Goal: Transaction & Acquisition: Purchase product/service

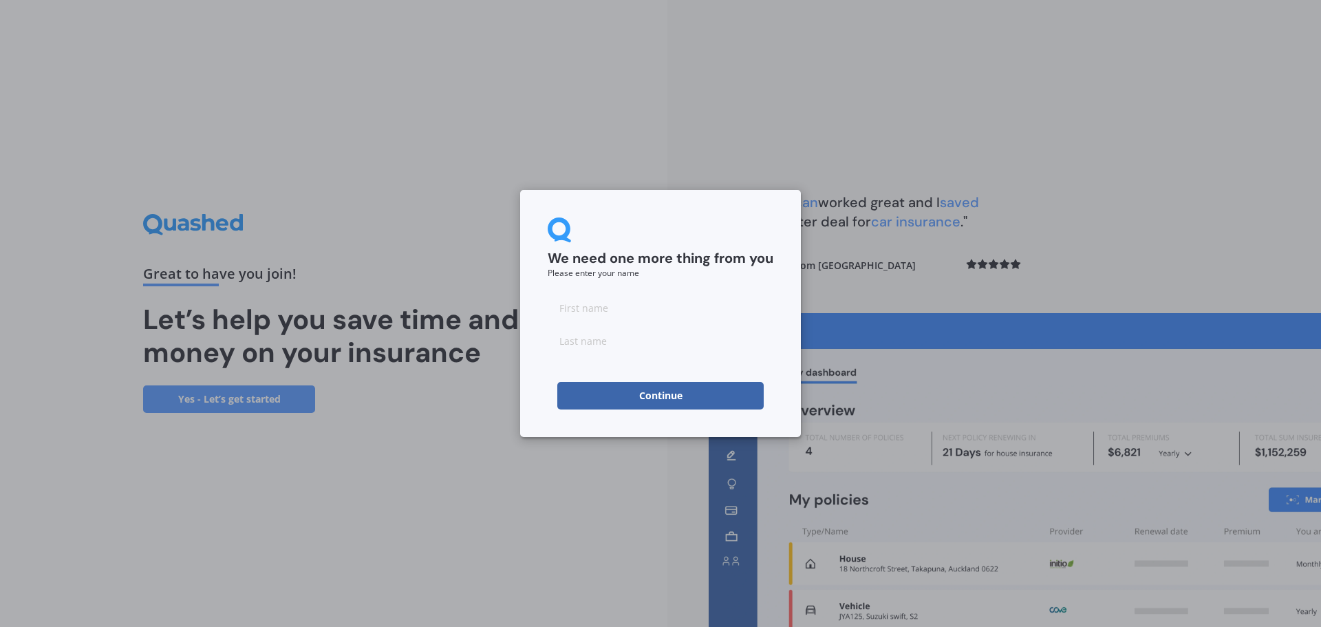
click at [650, 308] on input at bounding box center [660, 308] width 226 height 28
type input "[PERSON_NAME]"
click at [537, 376] on div "We need one more thing from you Please enter your name [PERSON_NAME] Continue" at bounding box center [660, 313] width 281 height 247
click at [638, 386] on button "Continue" at bounding box center [660, 396] width 206 height 28
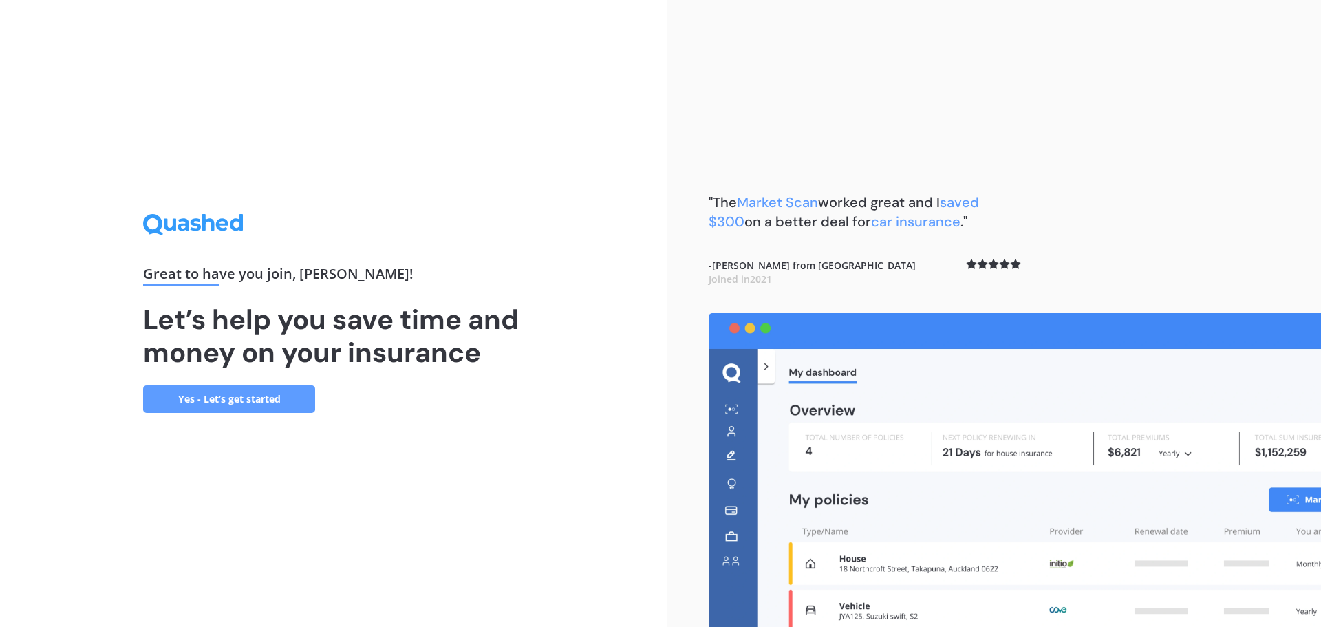
click at [284, 392] on link "Yes - Let’s get started" at bounding box center [229, 399] width 172 height 28
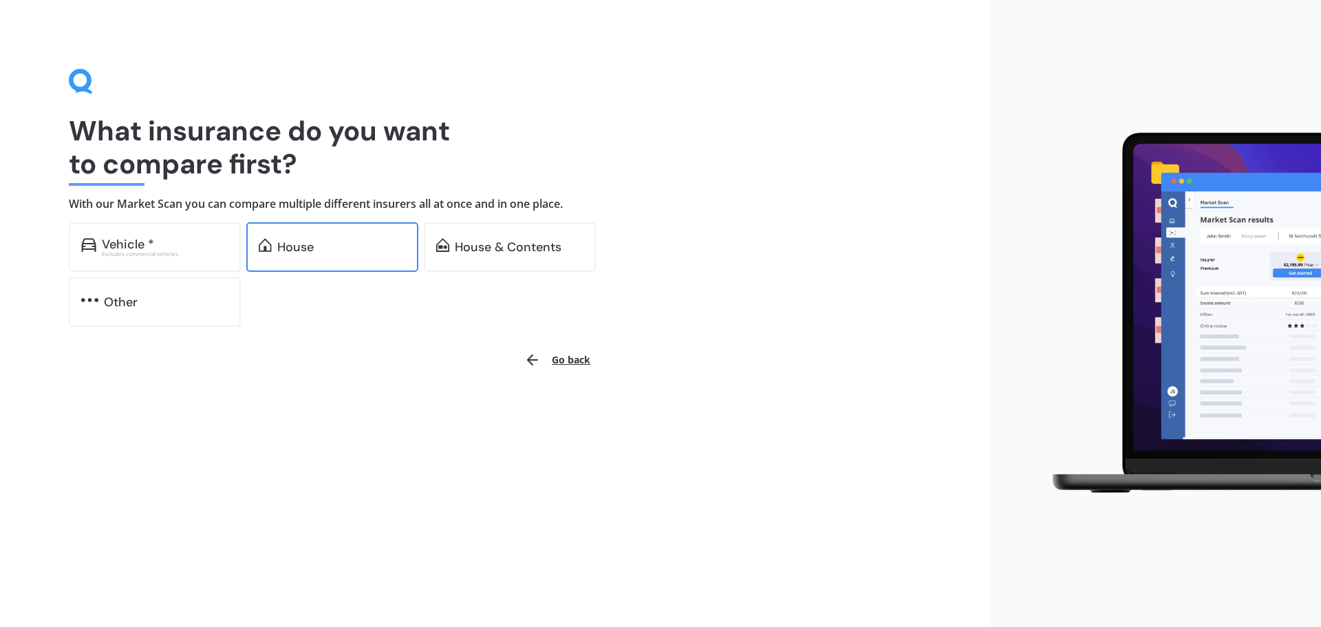
click at [325, 261] on div "House" at bounding box center [332, 247] width 172 height 50
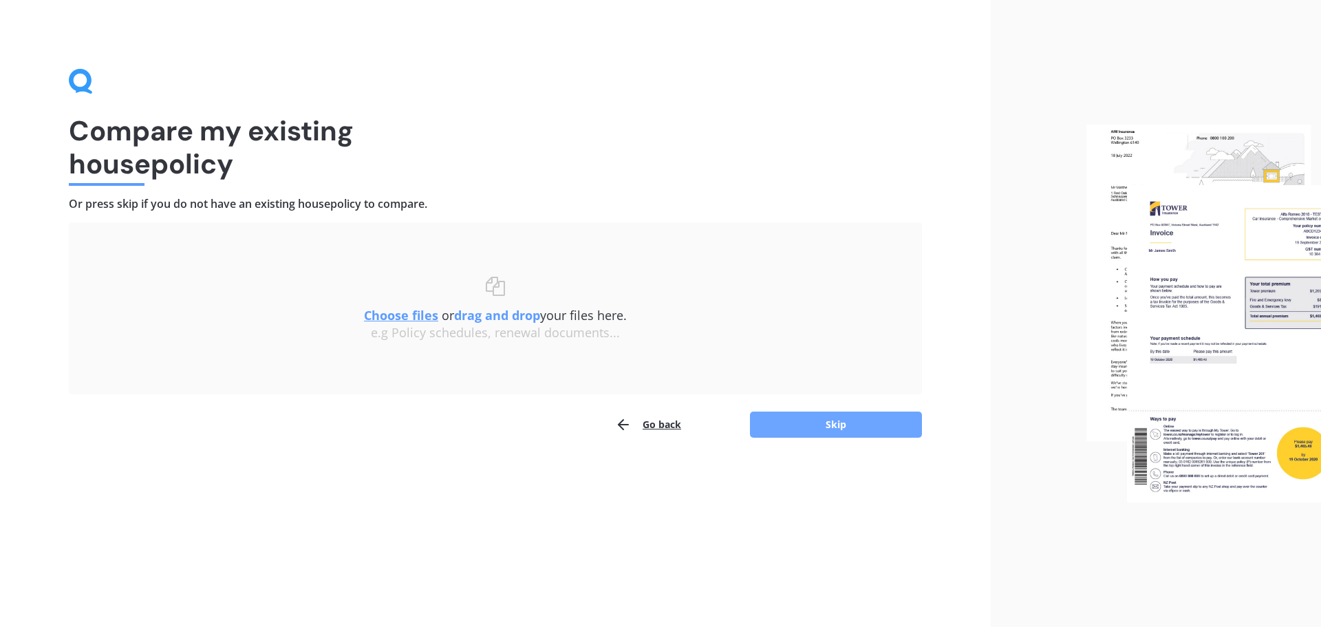
click at [800, 430] on button "Skip" at bounding box center [836, 424] width 172 height 26
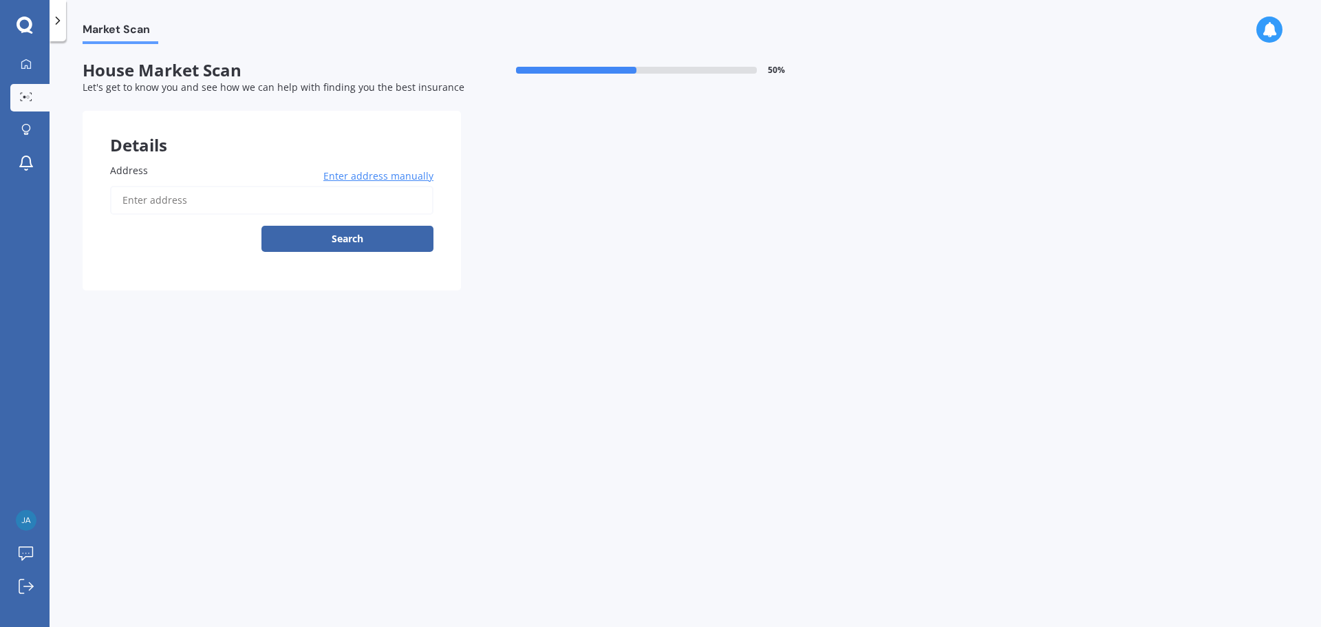
click at [249, 199] on input "Address" at bounding box center [271, 200] width 323 height 29
type input "[STREET_ADDRESS][PERSON_NAME]"
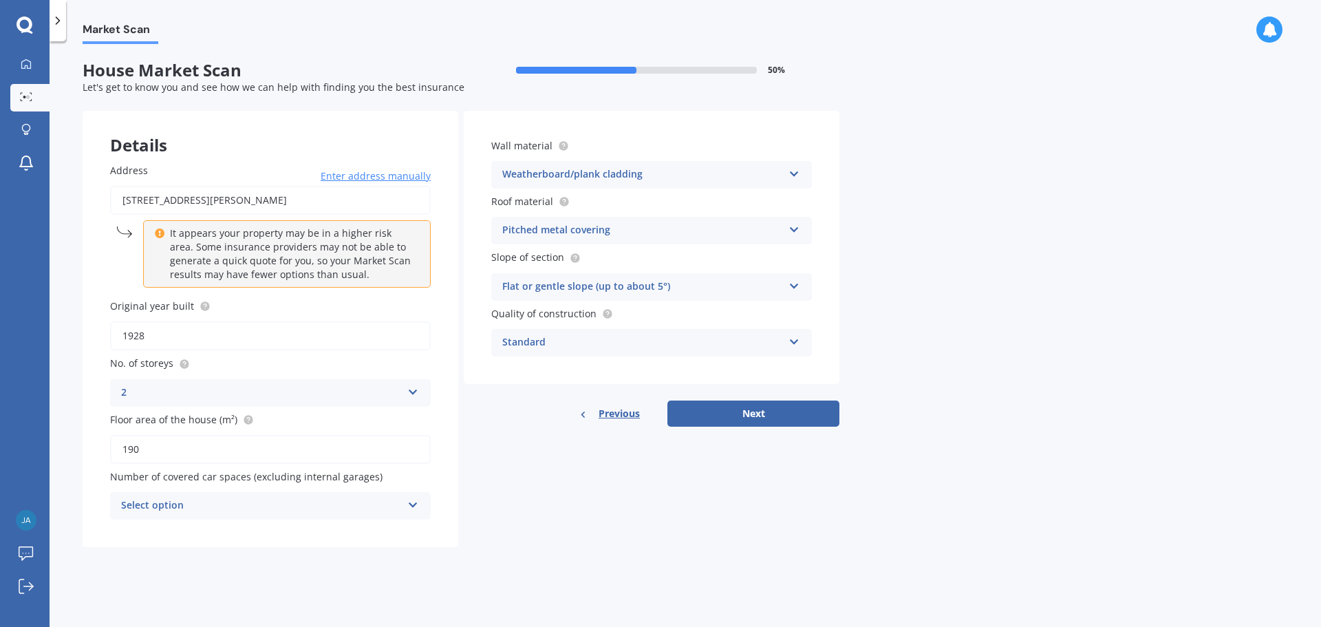
click at [412, 511] on div "Select option 0 1 2 3 4 5+" at bounding box center [270, 506] width 321 height 28
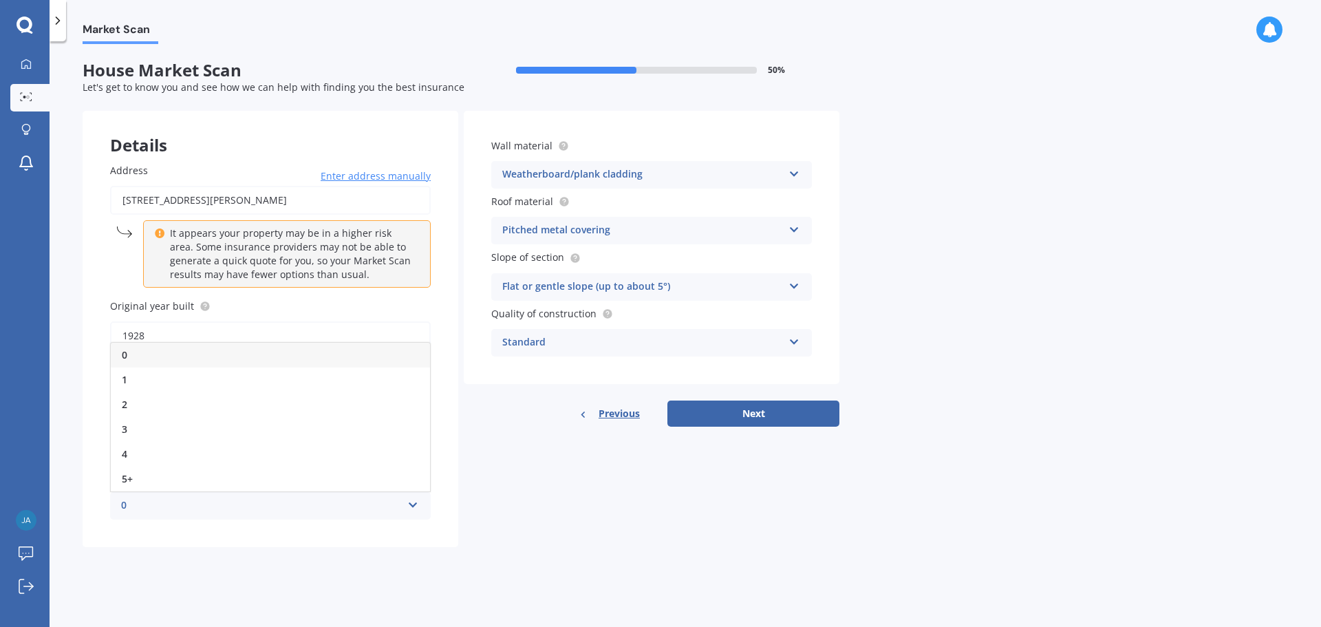
click at [412, 511] on div "0 0 1 2 3 4 5+" at bounding box center [270, 506] width 321 height 28
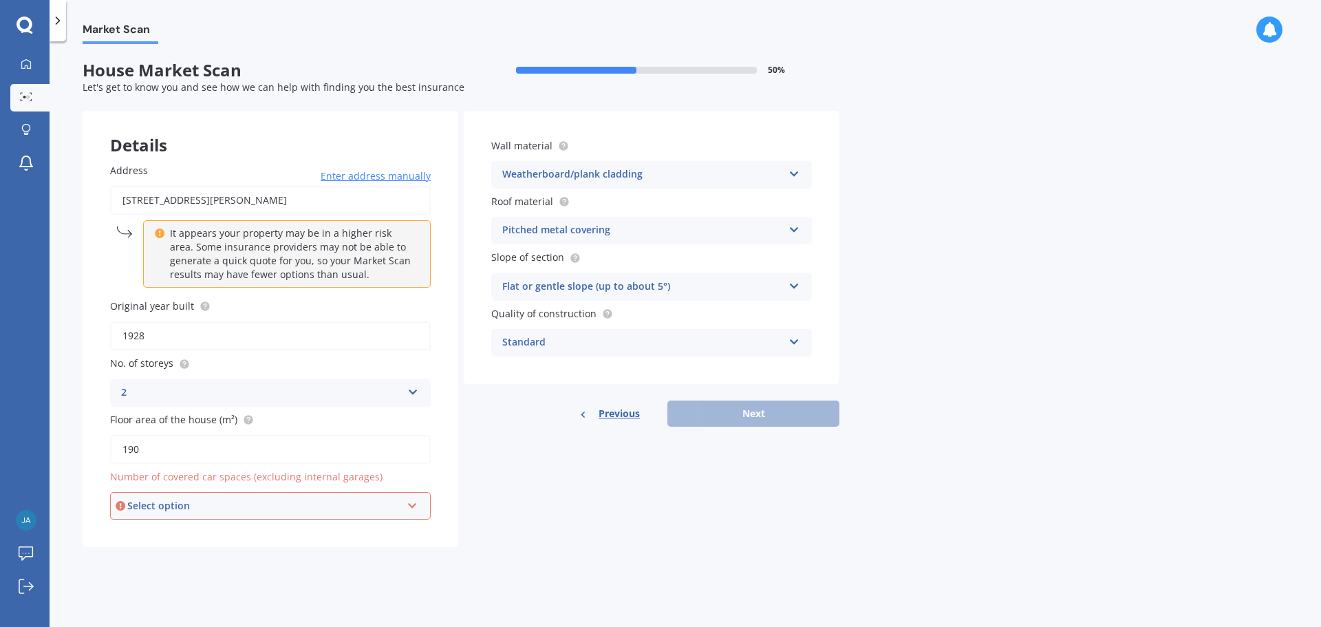
click at [412, 511] on div "Select option 0 1 2 3 4 5+" at bounding box center [270, 506] width 321 height 28
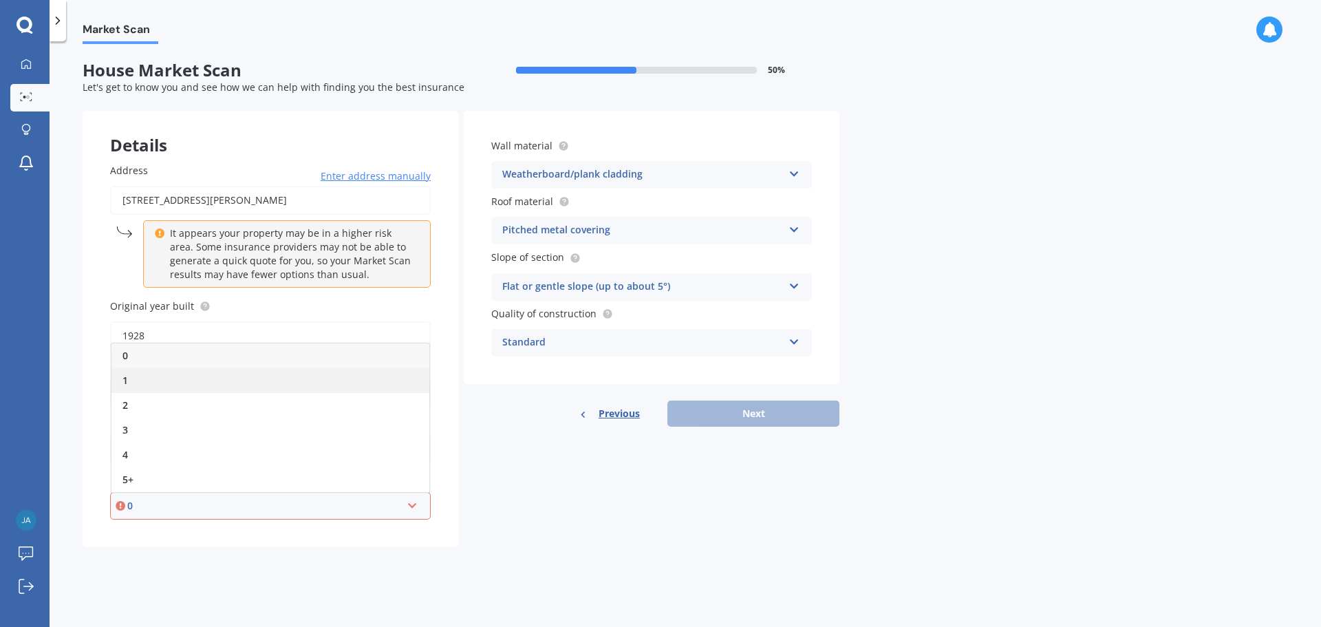
click at [204, 381] on div "1" at bounding box center [270, 380] width 318 height 25
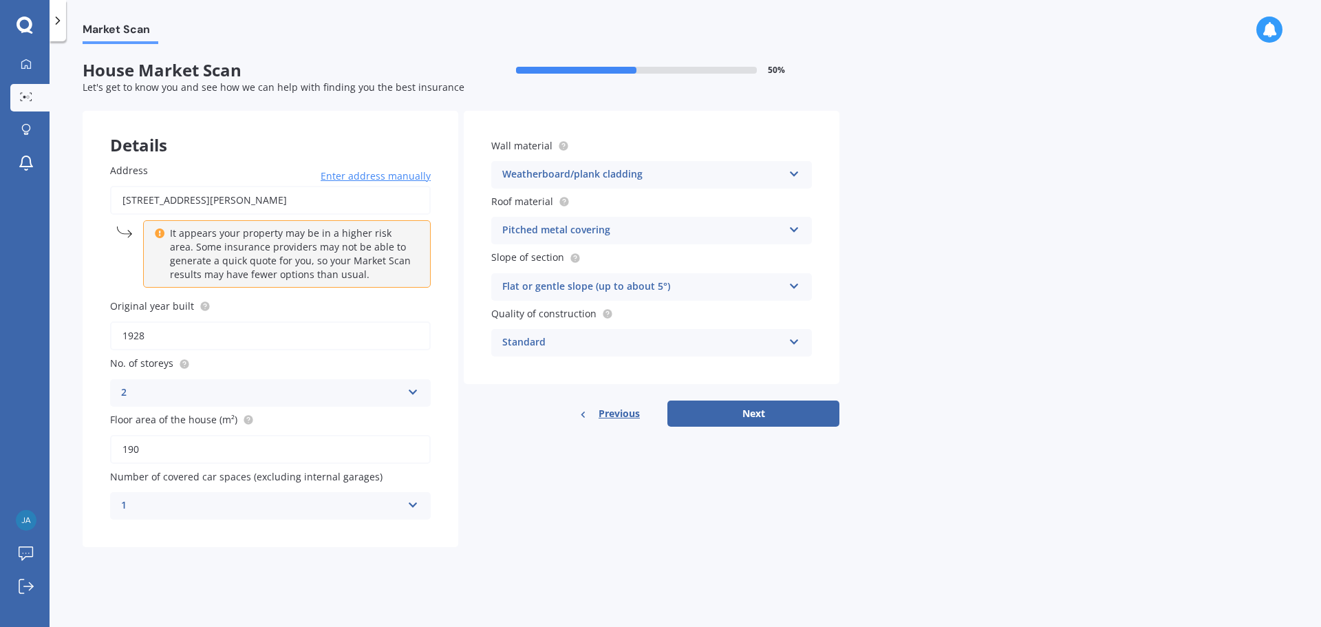
click at [525, 522] on div "Details Address [STREET_ADDRESS][PERSON_NAME] Enter address manually It appears…" at bounding box center [461, 329] width 757 height 436
click at [731, 415] on button "Next" at bounding box center [753, 413] width 172 height 26
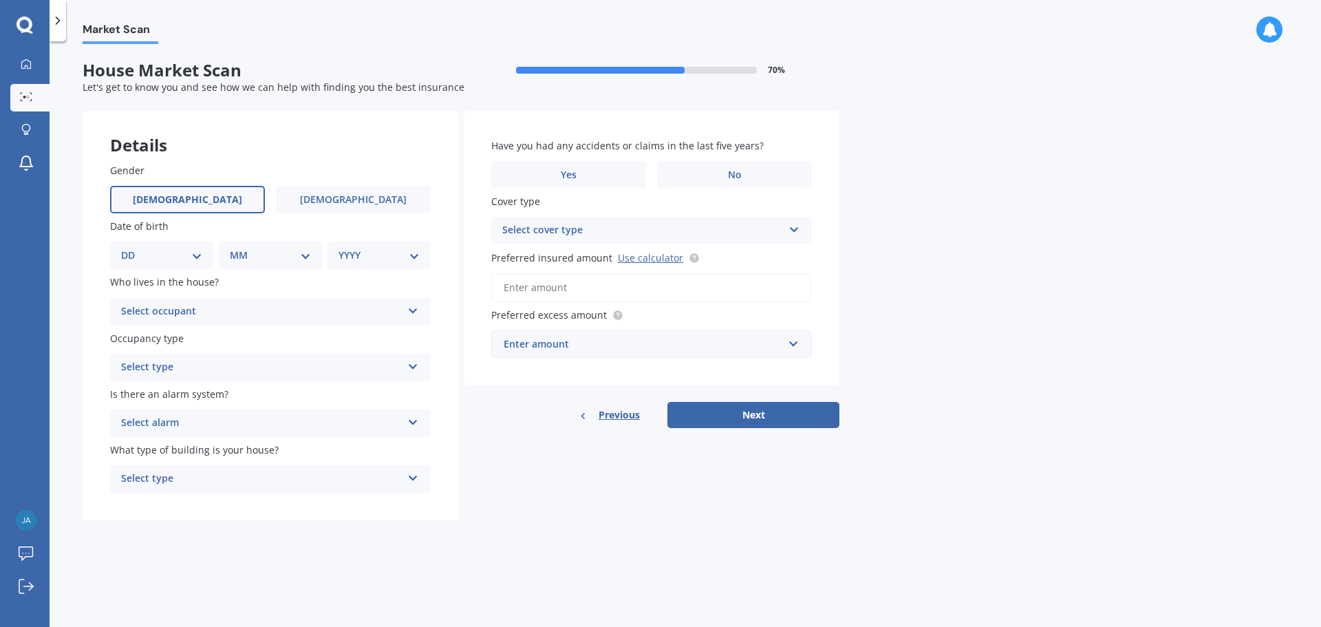
click at [186, 194] on span "[DEMOGRAPHIC_DATA]" at bounding box center [187, 200] width 109 height 12
click at [0, 0] on input "[DEMOGRAPHIC_DATA]" at bounding box center [0, 0] width 0 height 0
click at [184, 252] on select "DD 01 02 03 04 05 06 07 08 09 10 11 12 13 14 15 16 17 18 19 20 21 22 23 24 25 2…" at bounding box center [161, 255] width 81 height 15
select select "18"
click at [132, 248] on select "DD 01 02 03 04 05 06 07 08 09 10 11 12 13 14 15 16 17 18 19 20 21 22 23 24 25 2…" at bounding box center [161, 255] width 81 height 15
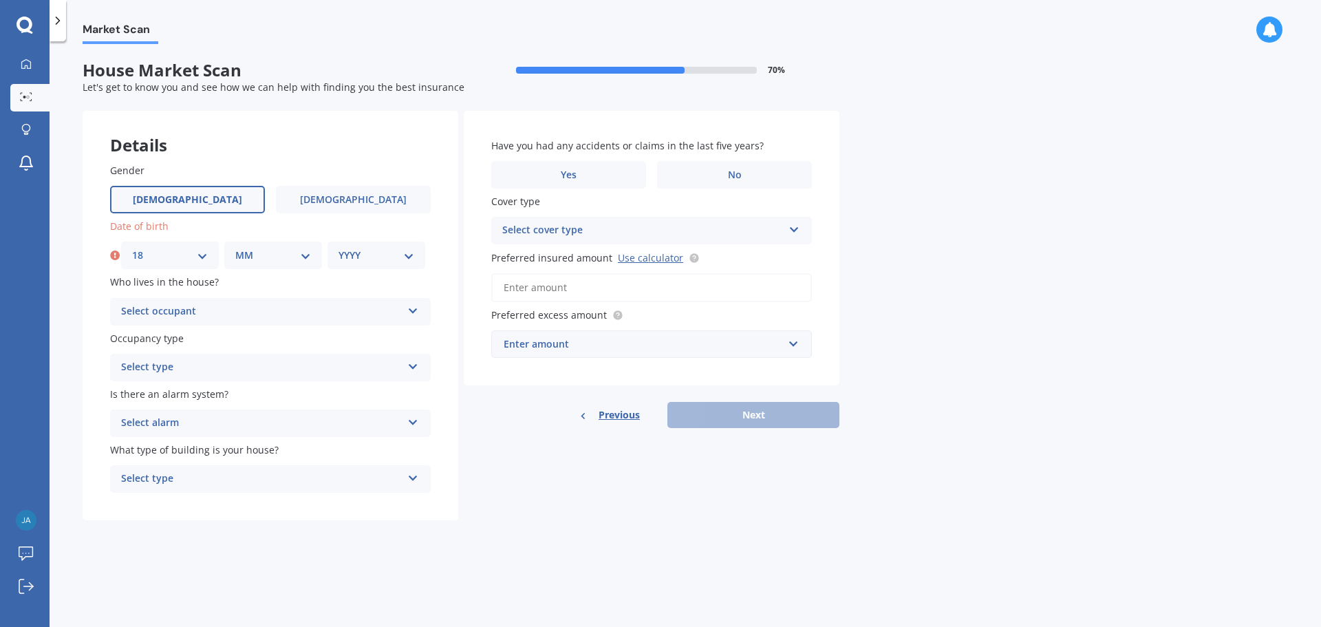
click at [258, 259] on select "MM 01 02 03 04 05 06 07 08 09 10 11 12" at bounding box center [273, 255] width 76 height 15
select select "02"
click at [235, 248] on select "MM 01 02 03 04 05 06 07 08 09 10 11 12" at bounding box center [273, 255] width 76 height 15
click at [346, 258] on select "YYYY 2009 2008 2007 2006 2005 2004 2003 2002 2001 2000 1999 1998 1997 1996 1995…" at bounding box center [376, 255] width 76 height 15
select select "1981"
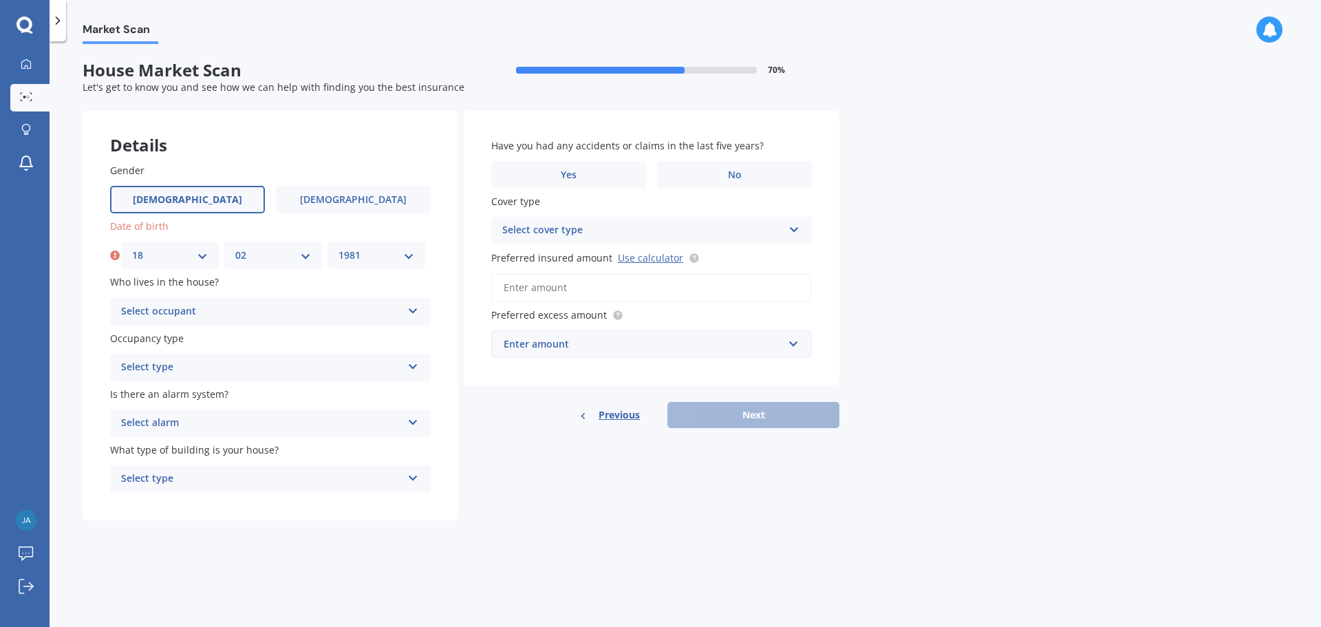
click at [338, 248] on select "YYYY 2009 2008 2007 2006 2005 2004 2003 2002 2001 2000 1999 1998 1997 1996 1995…" at bounding box center [376, 255] width 76 height 15
click at [202, 297] on div "Who lives in the house? Select occupant Owner Owner + Boarder" at bounding box center [270, 299] width 321 height 50
click at [201, 305] on div "Select occupant" at bounding box center [261, 311] width 281 height 17
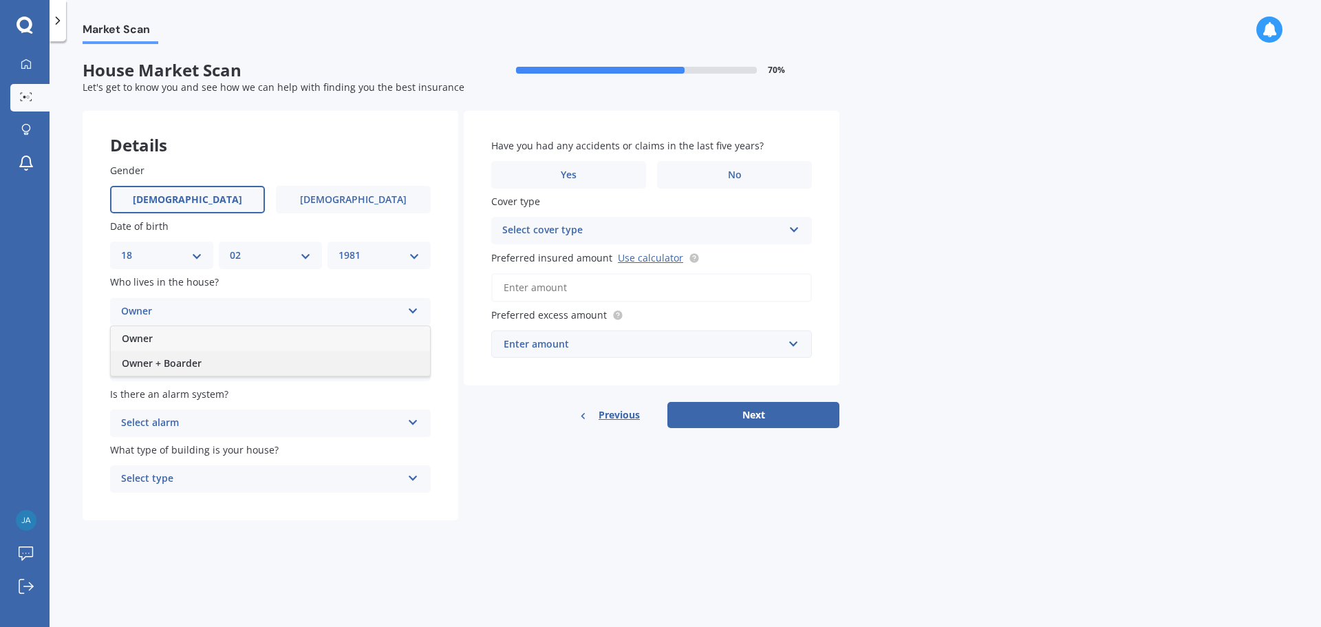
click at [206, 353] on div "Owner + Boarder" at bounding box center [270, 363] width 319 height 25
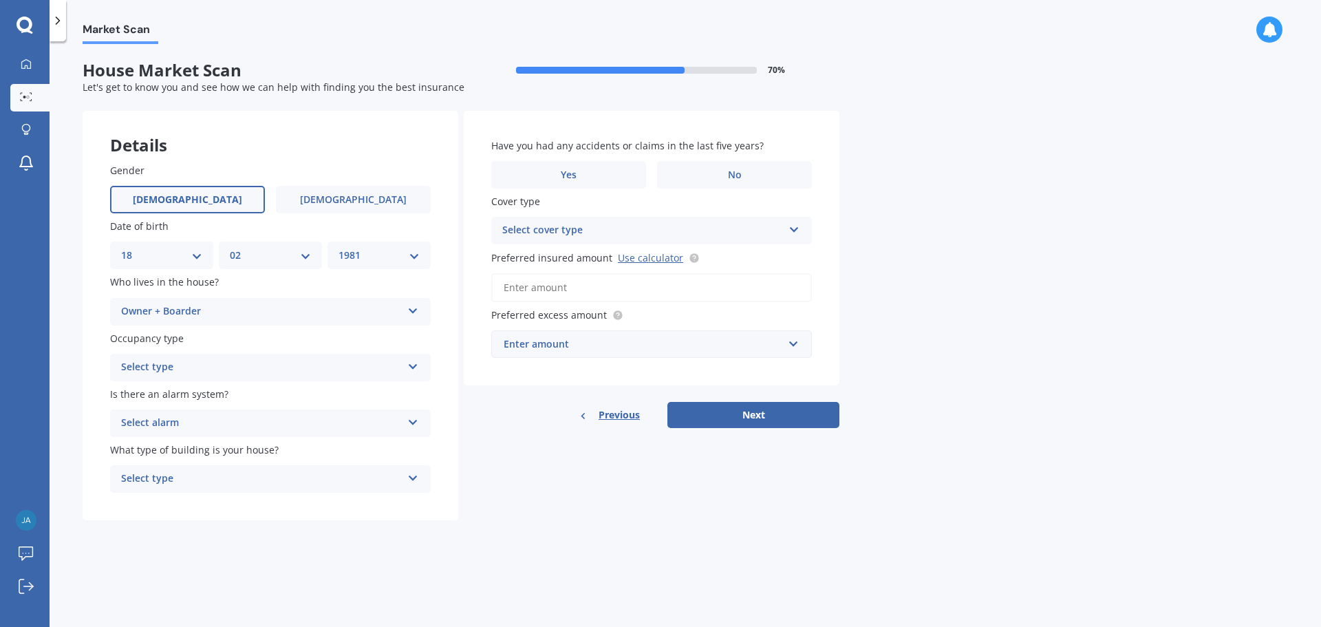
click at [278, 310] on div "Owner + Boarder" at bounding box center [261, 311] width 281 height 17
click at [269, 334] on div "Owner" at bounding box center [270, 338] width 319 height 25
click at [252, 368] on div "Select type" at bounding box center [261, 367] width 281 height 17
click at [250, 396] on div "Permanent" at bounding box center [270, 394] width 319 height 25
click at [242, 431] on div "Select alarm" at bounding box center [261, 423] width 281 height 17
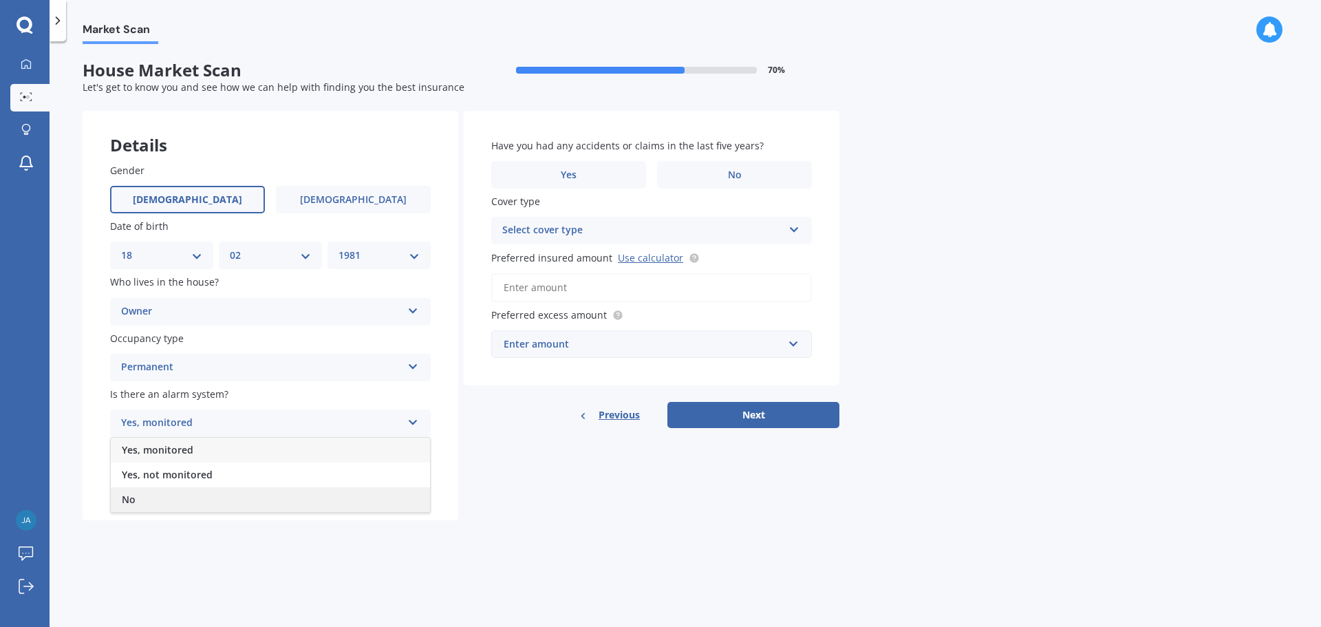
click at [235, 492] on div "No" at bounding box center [270, 499] width 319 height 25
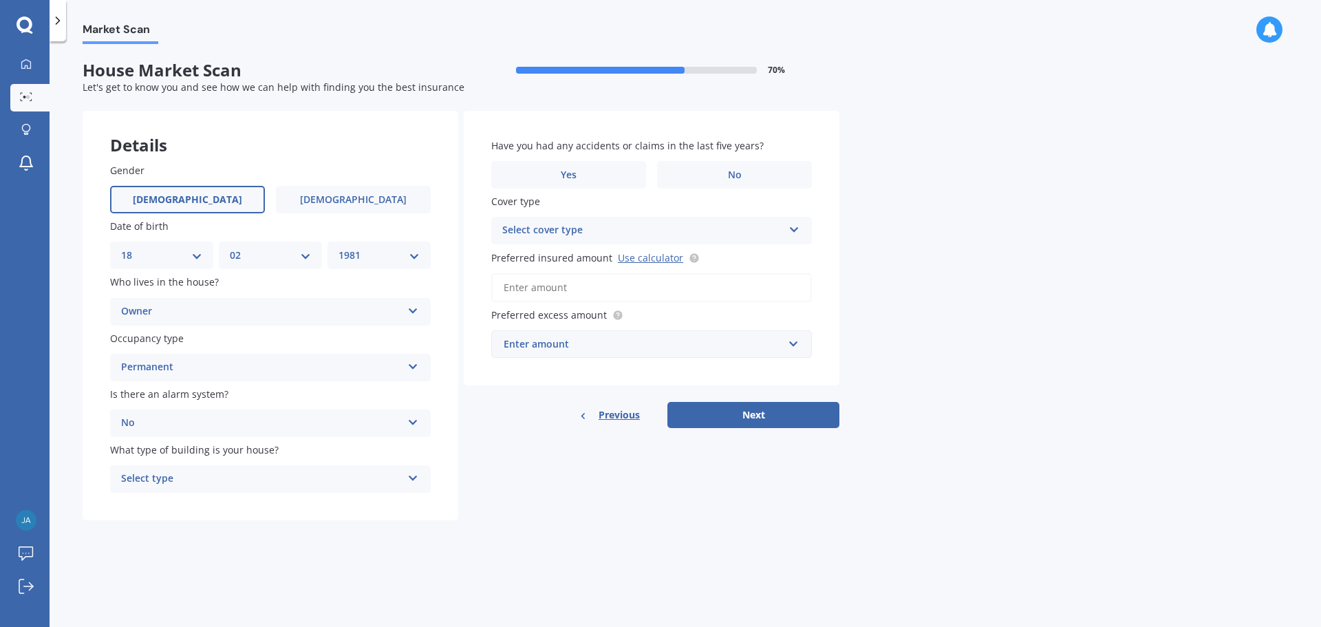
click at [240, 475] on div "Select type" at bounding box center [261, 478] width 281 height 17
click at [237, 503] on div "Freestanding" at bounding box center [270, 505] width 319 height 25
click at [748, 165] on label "No" at bounding box center [734, 175] width 155 height 28
click at [0, 0] on input "No" at bounding box center [0, 0] width 0 height 0
click at [671, 235] on div "Select cover type" at bounding box center [642, 230] width 281 height 17
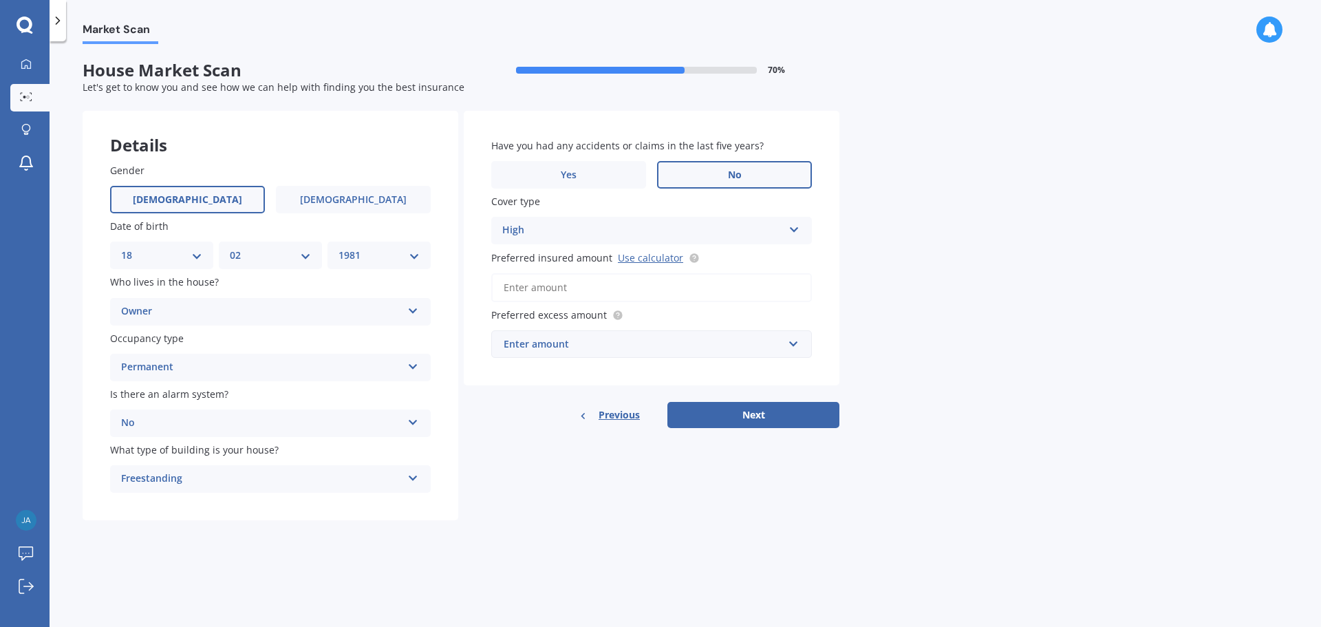
click at [975, 273] on div "Market Scan House Market Scan 70 % Let's get to know you and see how we can hel…" at bounding box center [685, 336] width 1271 height 585
click at [686, 295] on input "Preferred insured amount Use calculator" at bounding box center [651, 287] width 321 height 29
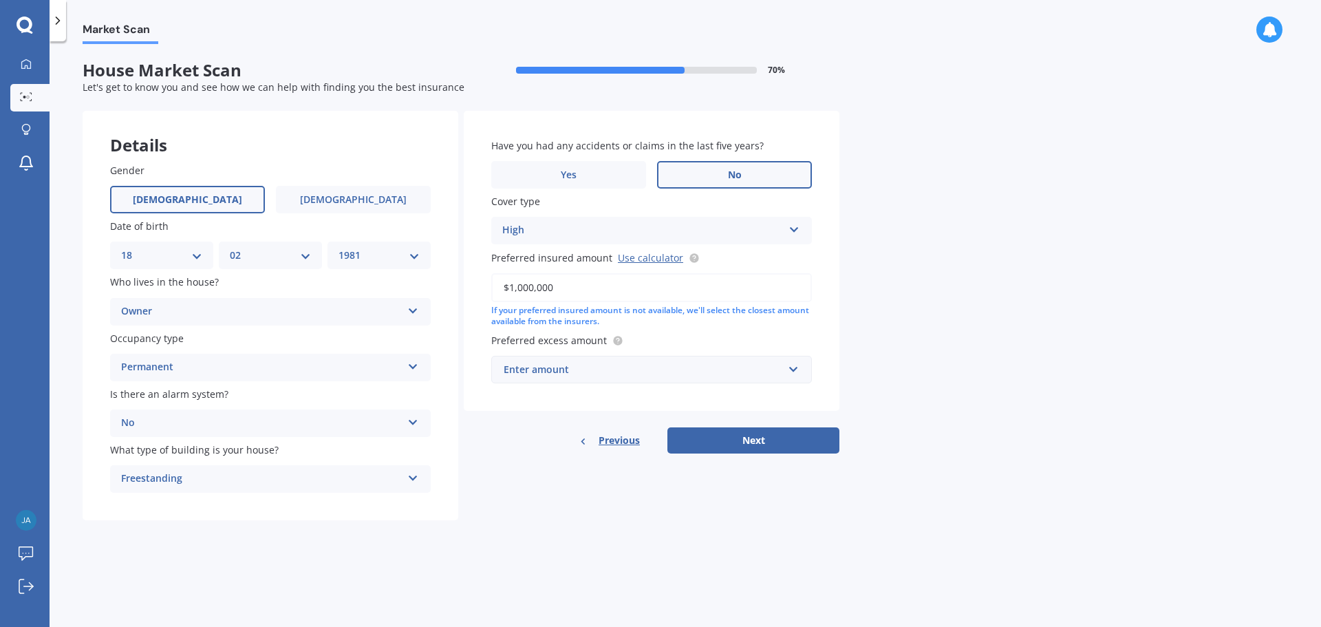
type input "$1,000,000"
click at [742, 370] on div "Enter amount" at bounding box center [642, 369] width 279 height 15
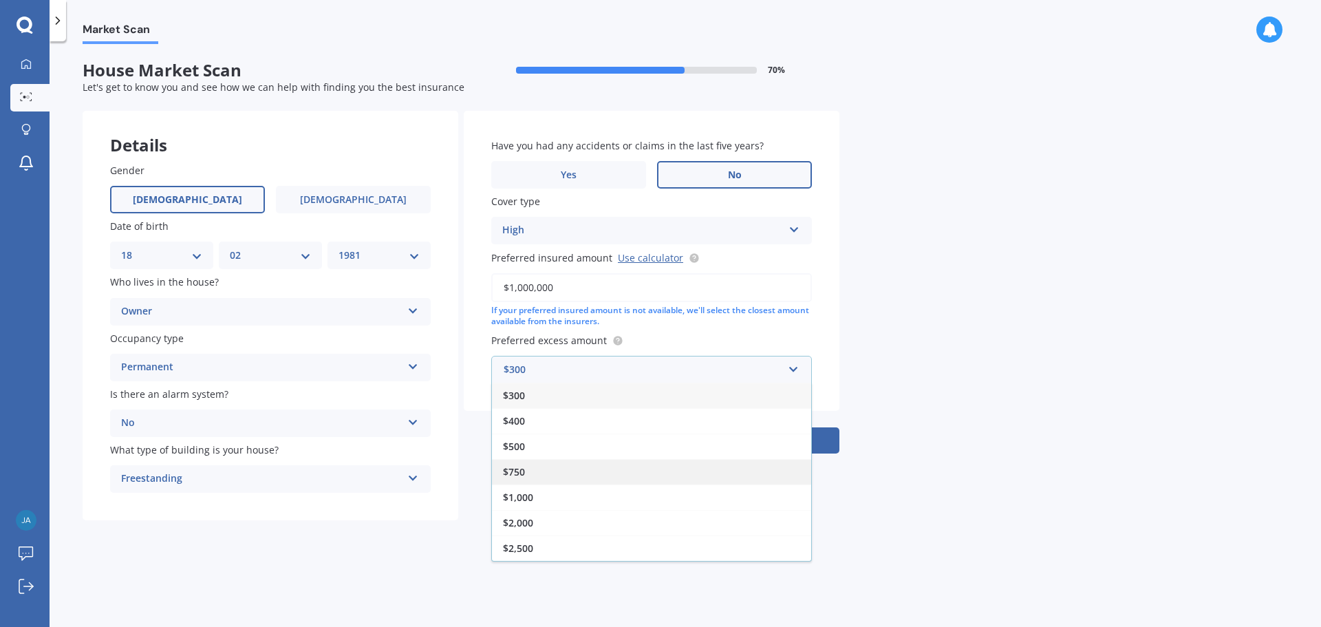
click at [667, 463] on div "$750" at bounding box center [651, 471] width 319 height 25
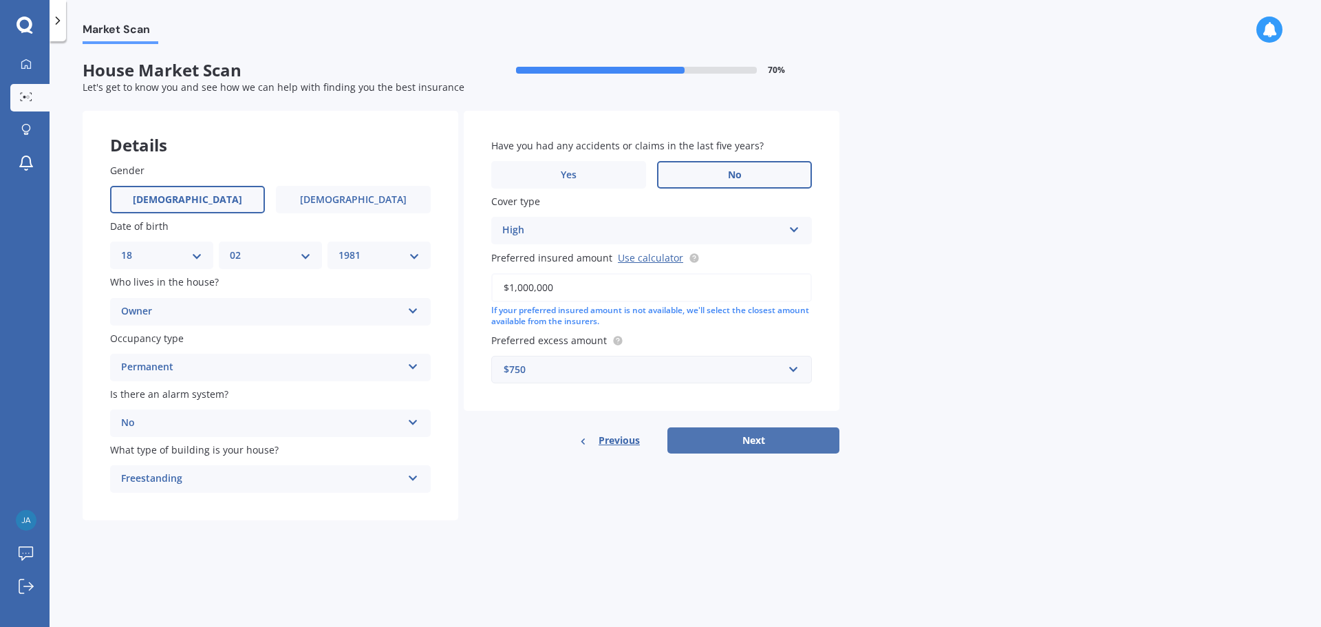
click at [740, 431] on button "Next" at bounding box center [753, 440] width 172 height 26
select select "18"
select select "02"
select select "1981"
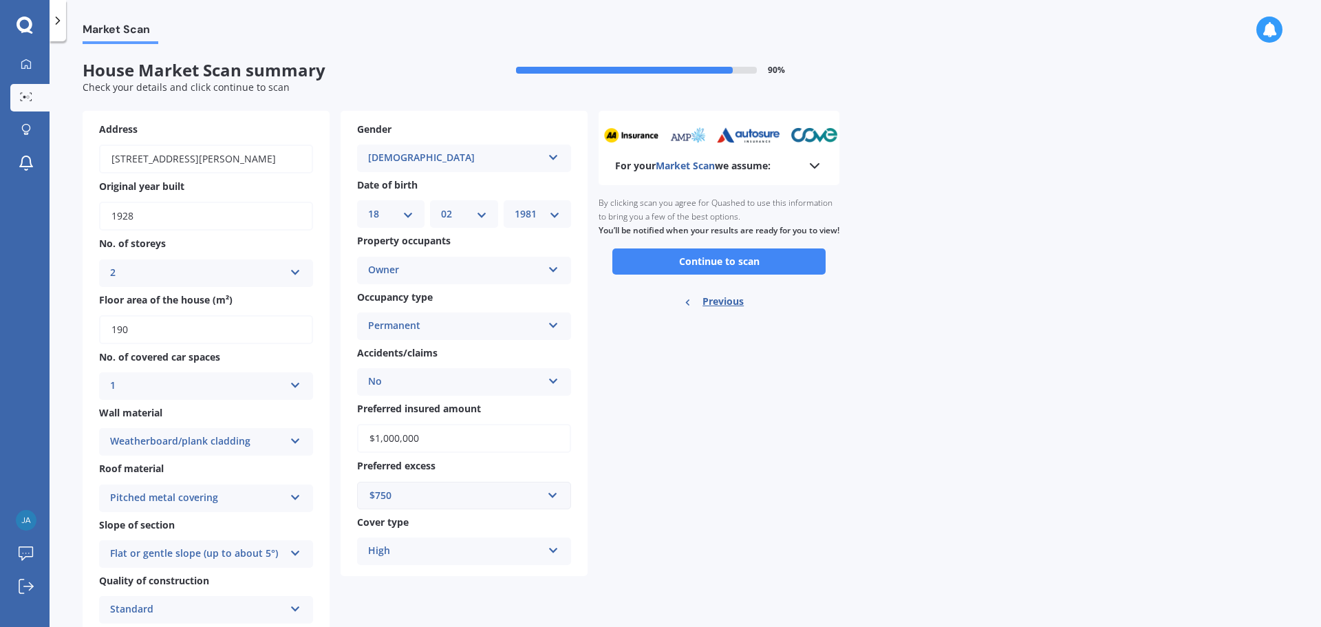
click at [545, 549] on div "High High" at bounding box center [464, 551] width 214 height 28
click at [724, 274] on button "Continue to scan" at bounding box center [718, 261] width 213 height 26
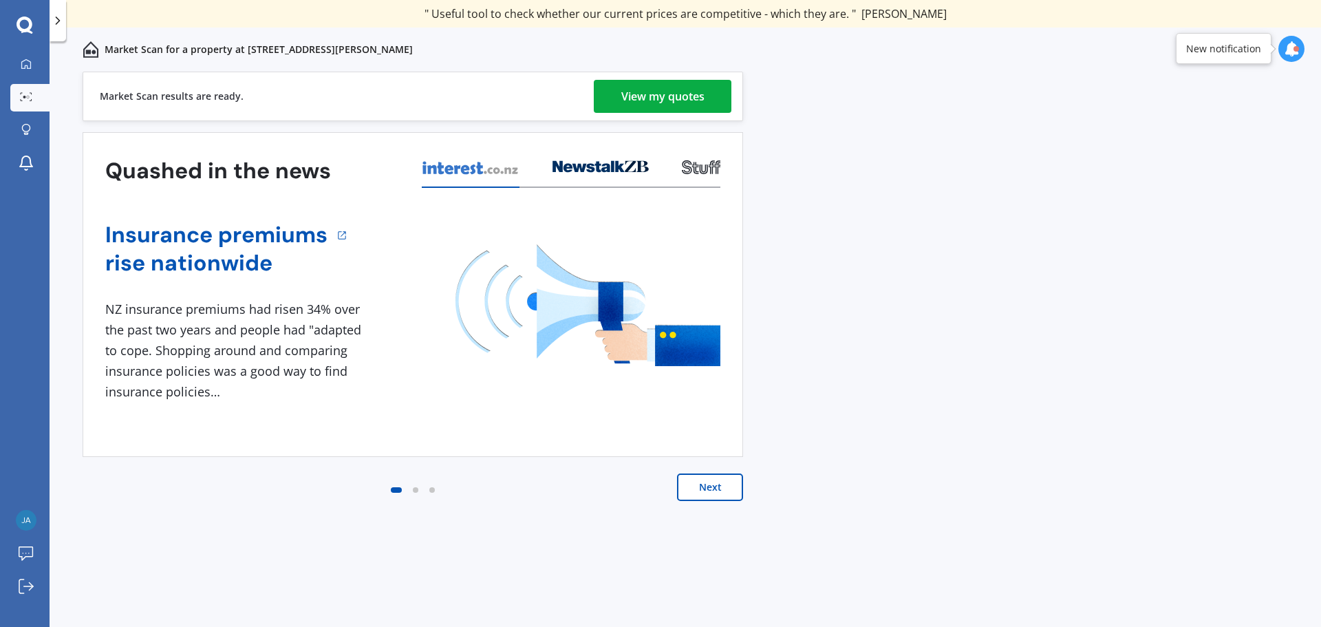
click at [632, 92] on div "View my quotes" at bounding box center [662, 96] width 83 height 33
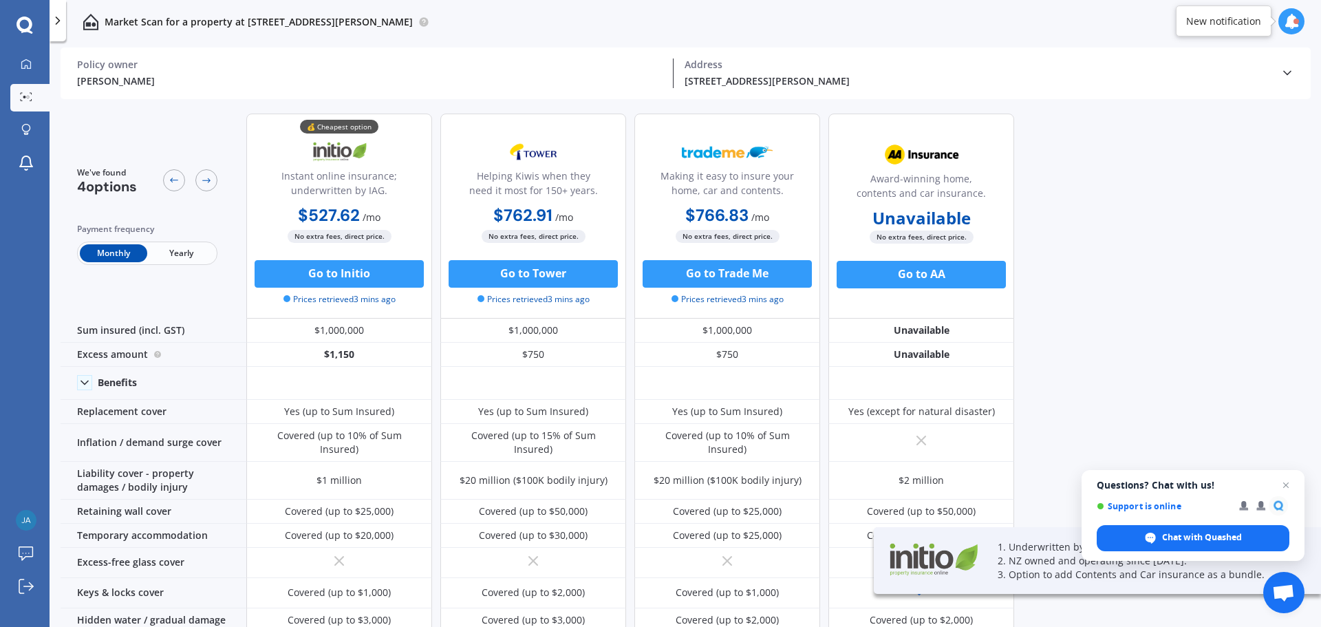
click at [184, 257] on span "Yearly" at bounding box center [180, 253] width 67 height 18
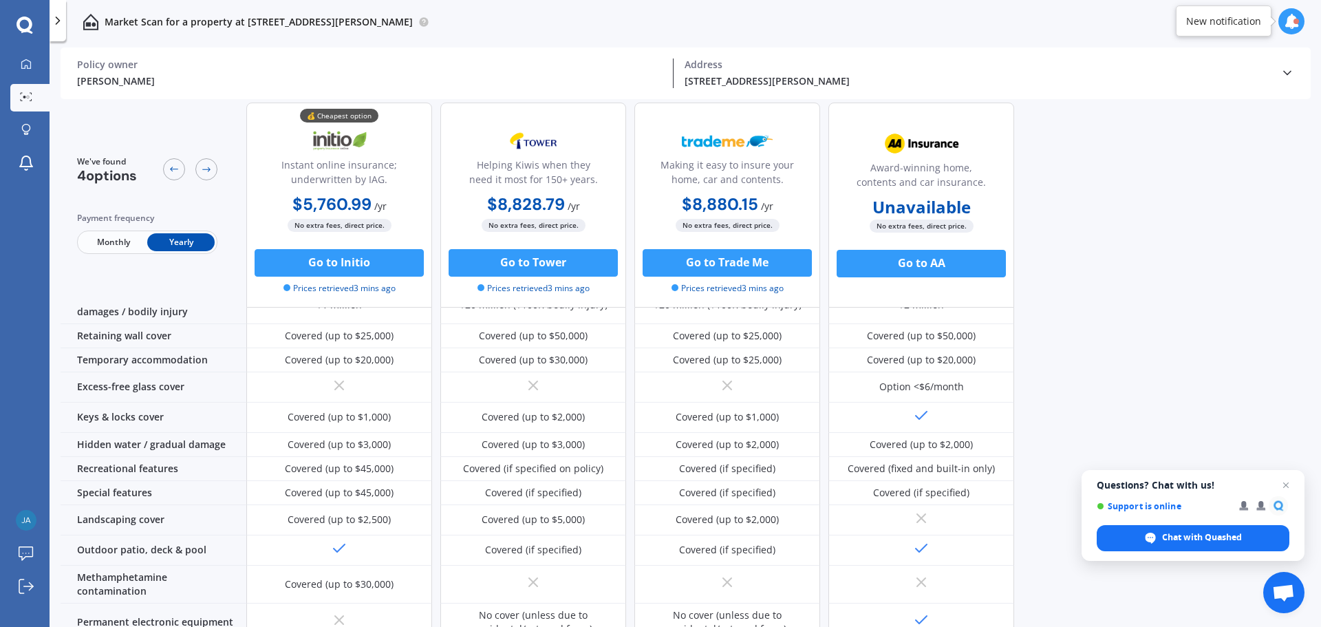
scroll to position [180, 0]
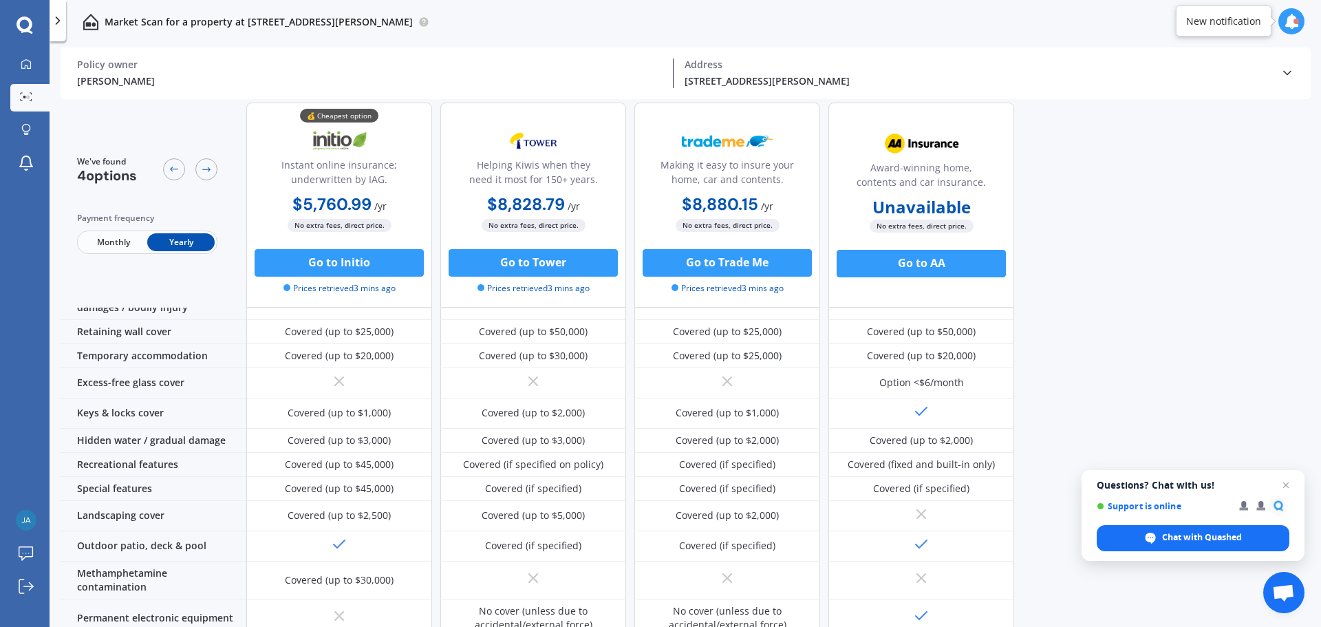
click at [1139, 390] on div "We've found 4 options Payment frequency Monthly Yearly 💰 Cheapest option Instan…" at bounding box center [691, 187] width 1260 height 528
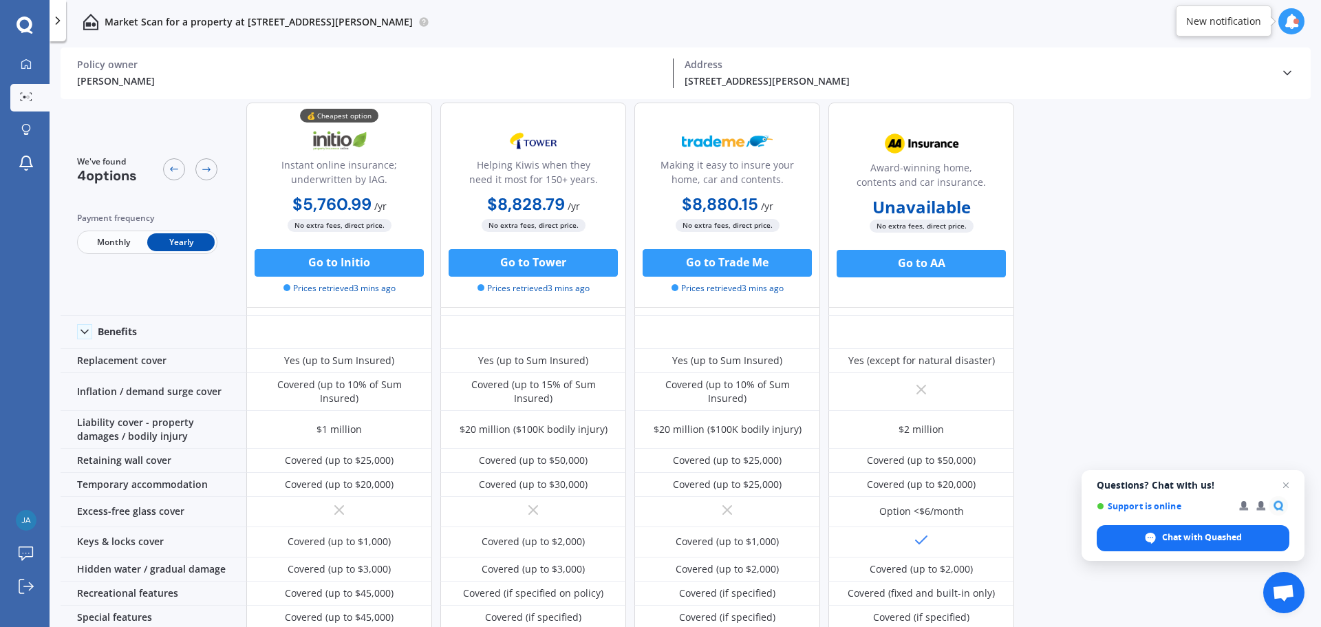
scroll to position [0, 0]
